Goal: Information Seeking & Learning: Learn about a topic

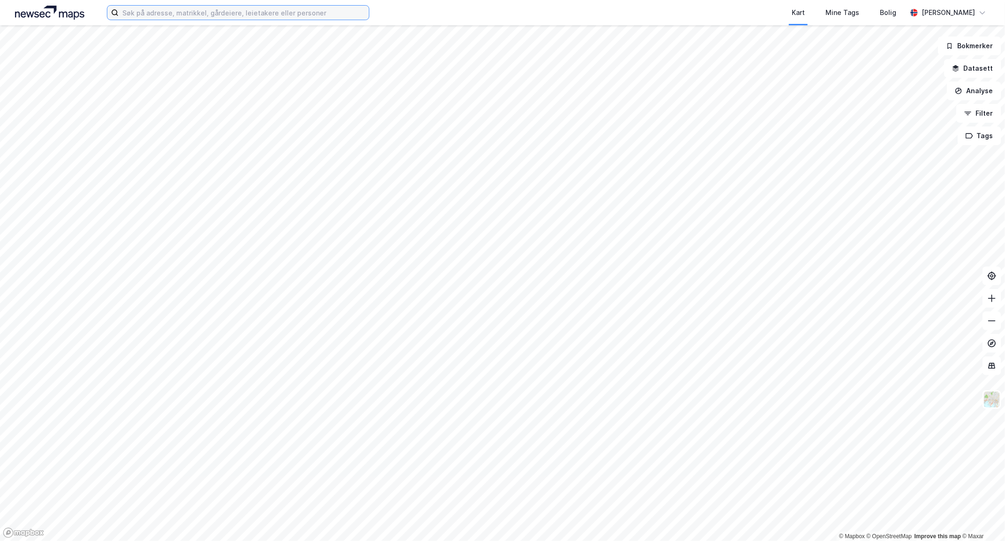
click at [151, 16] on input at bounding box center [244, 13] width 250 height 14
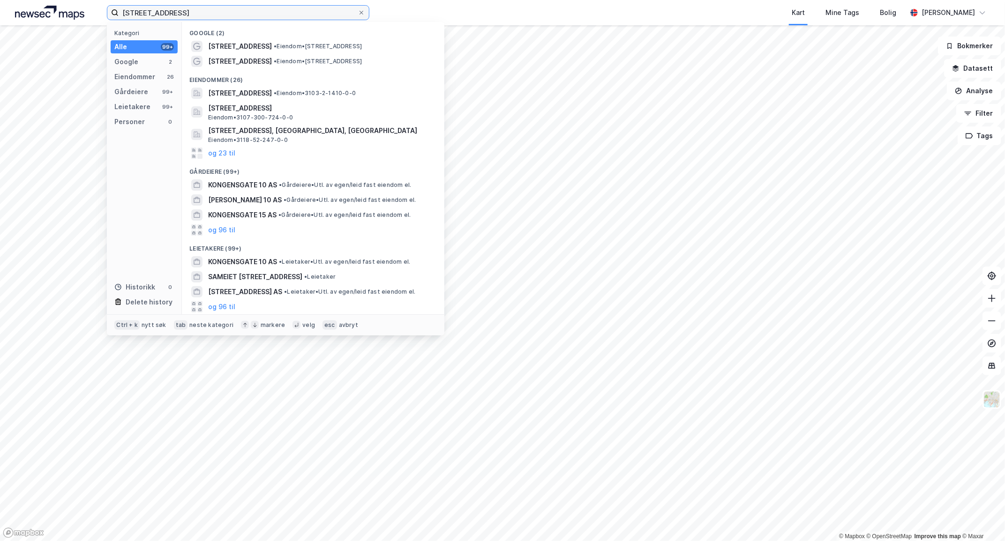
type input "[STREET_ADDRESS]"
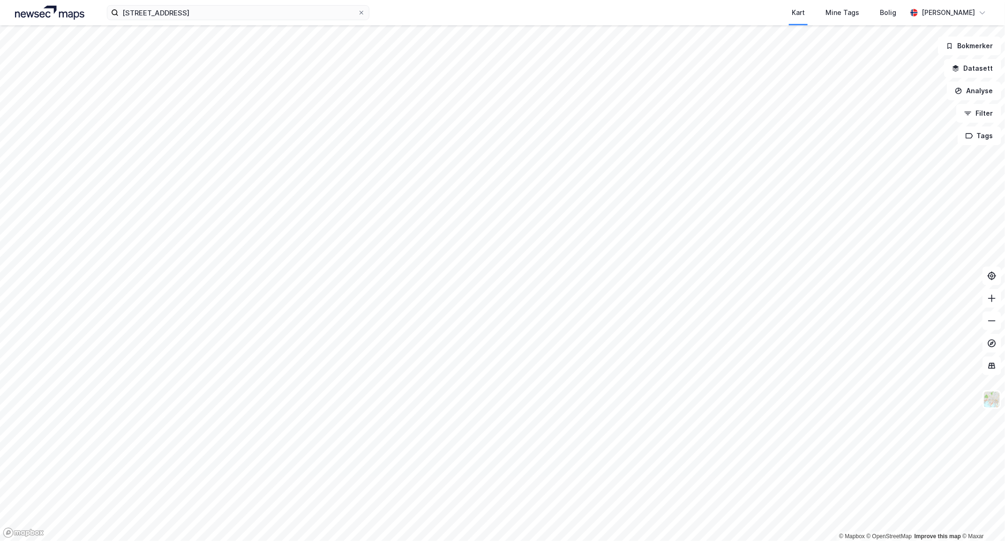
click at [290, 10] on div "[STREET_ADDRESS] Kart Mine Tags Bolig [PERSON_NAME] © Mapbox © OpenStreetMap Im…" at bounding box center [502, 270] width 1005 height 541
click at [456, 0] on html "[STREET_ADDRESS] Kart Mine Tags Bolig [PERSON_NAME] © Mapbox © OpenStreetMap Im…" at bounding box center [502, 270] width 1005 height 541
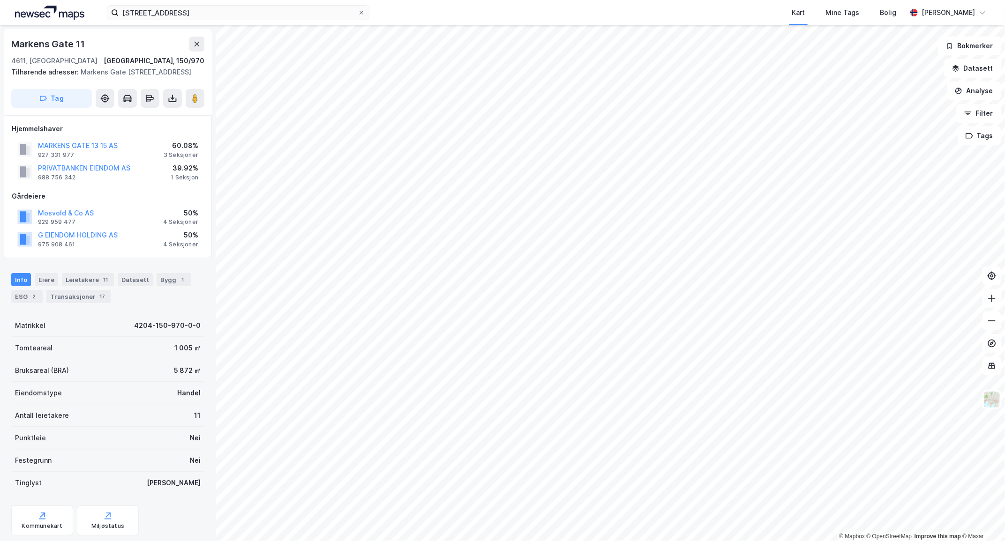
scroll to position [3, 0]
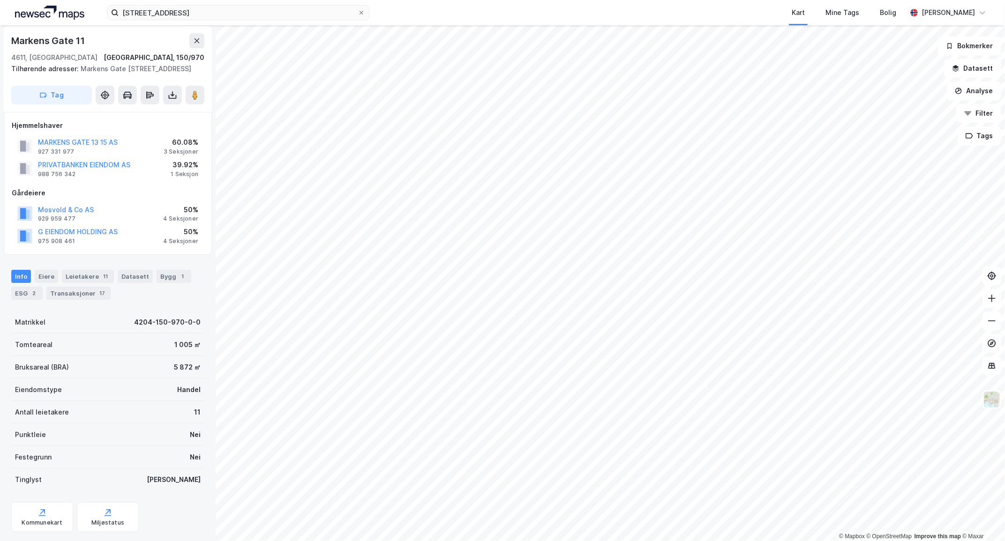
scroll to position [3, 0]
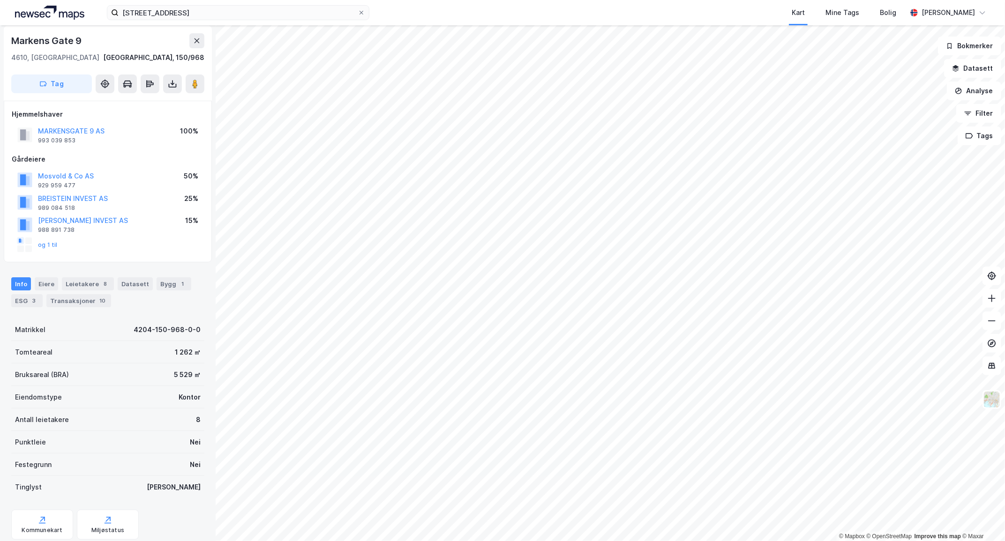
click at [620, 10] on div "kongensgate 10 Kart Mine Tags Bolig [PERSON_NAME] © Mapbox © OpenStreetMap Impr…" at bounding box center [502, 270] width 1005 height 541
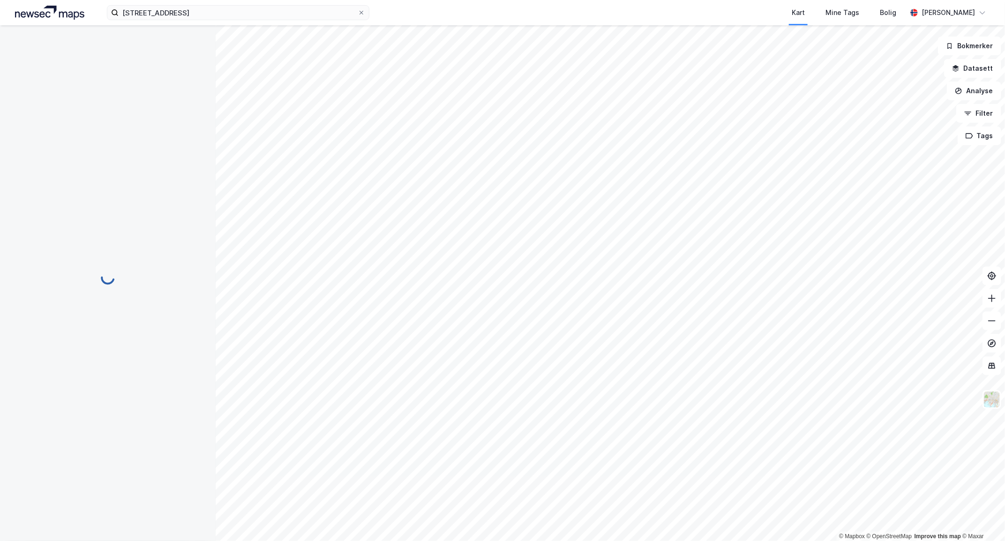
scroll to position [3, 0]
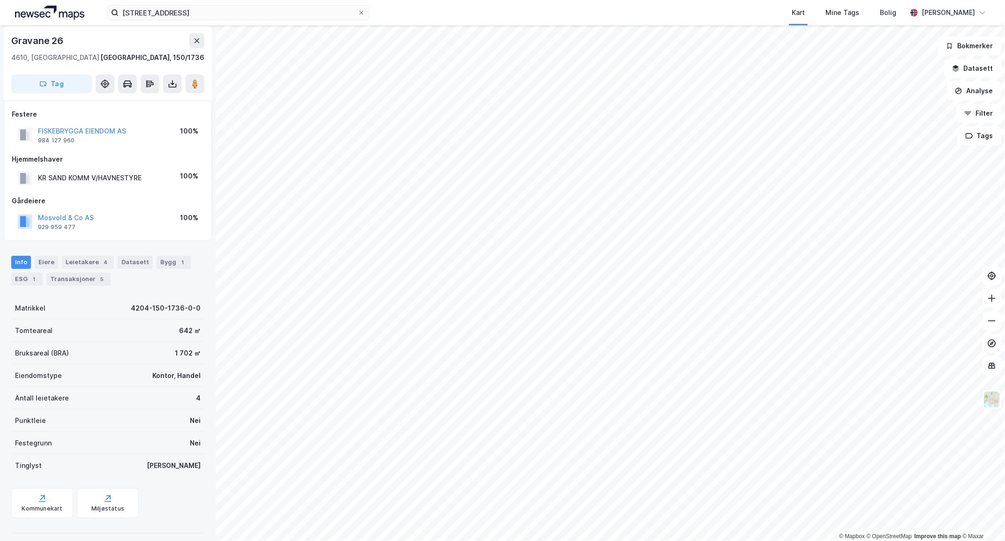
scroll to position [3, 0]
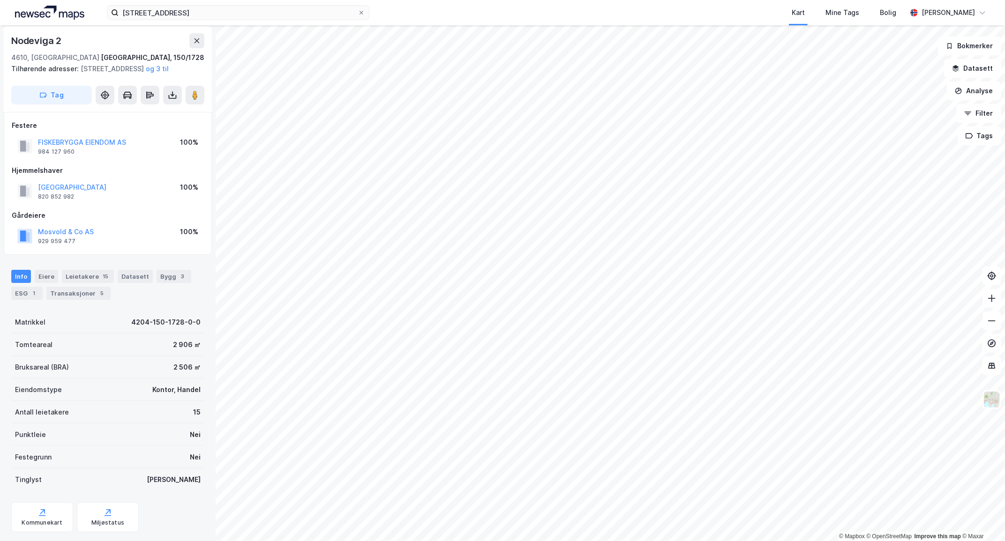
scroll to position [3, 0]
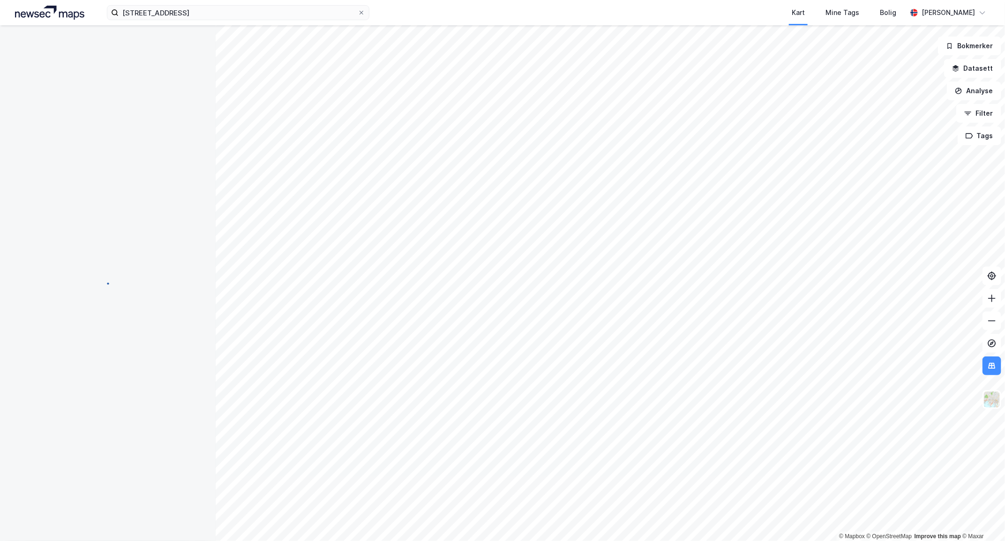
scroll to position [3, 0]
